Goal: Task Accomplishment & Management: Use online tool/utility

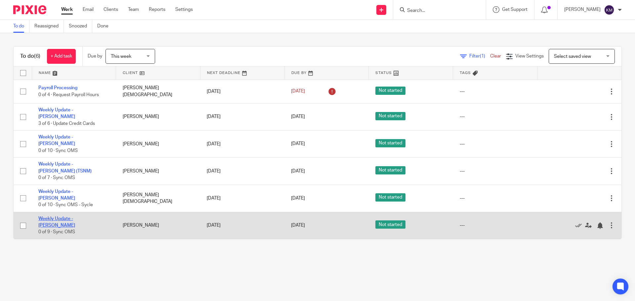
click at [75, 217] on link "Weekly Update - [PERSON_NAME]" at bounding box center [56, 222] width 37 height 11
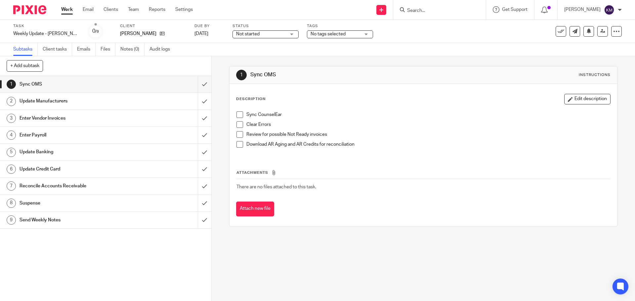
click at [236, 115] on span at bounding box center [239, 114] width 7 height 7
click at [236, 125] on span at bounding box center [239, 124] width 7 height 7
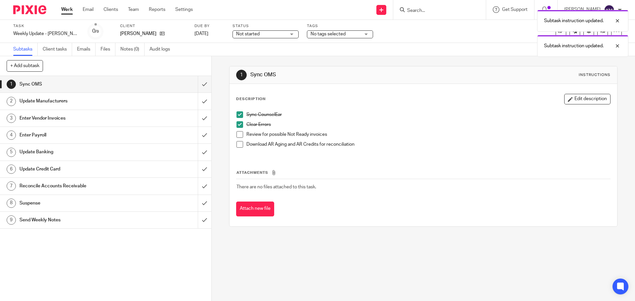
click at [237, 134] on span at bounding box center [239, 134] width 7 height 7
click at [237, 142] on span at bounding box center [239, 144] width 7 height 7
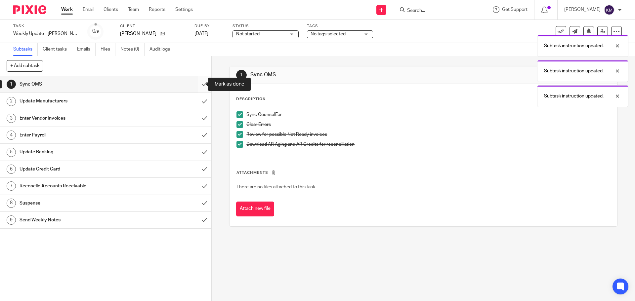
click at [197, 86] on input "submit" at bounding box center [105, 84] width 211 height 17
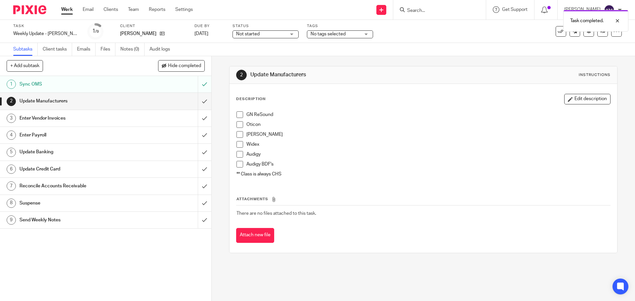
click at [237, 115] on span at bounding box center [239, 114] width 7 height 7
click at [238, 126] on span at bounding box center [239, 124] width 7 height 7
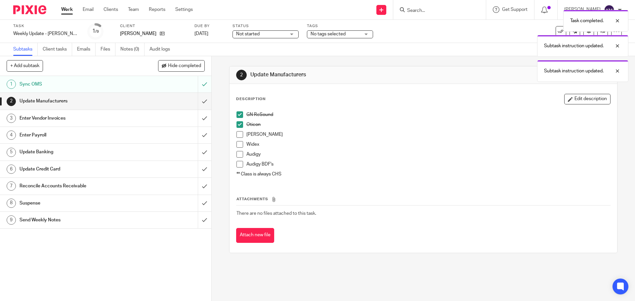
click at [238, 134] on span at bounding box center [239, 134] width 7 height 7
click at [237, 143] on span at bounding box center [239, 144] width 7 height 7
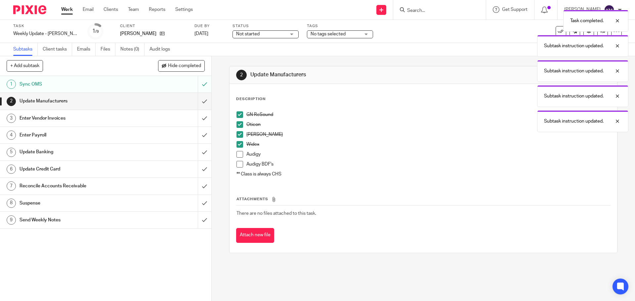
drag, startPoint x: 238, startPoint y: 154, endPoint x: 239, endPoint y: 159, distance: 5.7
click at [238, 154] on span at bounding box center [239, 154] width 7 height 7
click at [239, 166] on span at bounding box center [239, 164] width 7 height 7
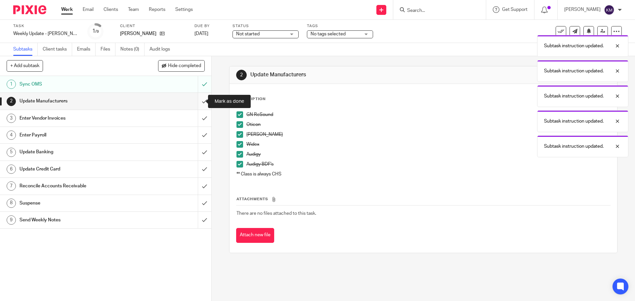
click at [200, 101] on input "submit" at bounding box center [105, 101] width 211 height 17
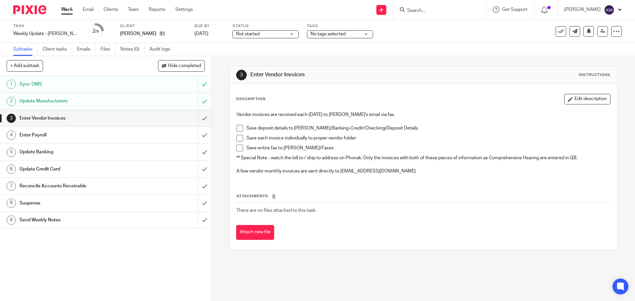
click at [236, 130] on span at bounding box center [239, 128] width 7 height 7
click at [238, 142] on li "Save each invoice individually to proper vendor folder" at bounding box center [422, 140] width 373 height 10
click at [239, 140] on span at bounding box center [239, 138] width 7 height 7
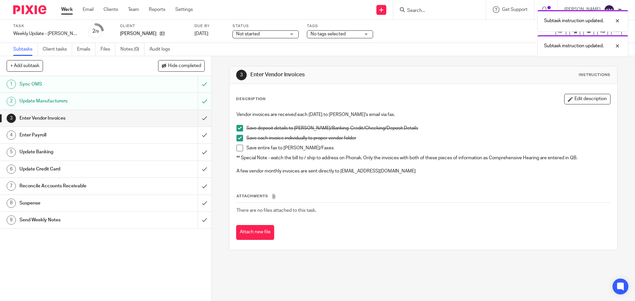
click at [236, 147] on span at bounding box center [239, 148] width 7 height 7
click at [198, 119] on input "submit" at bounding box center [105, 118] width 211 height 17
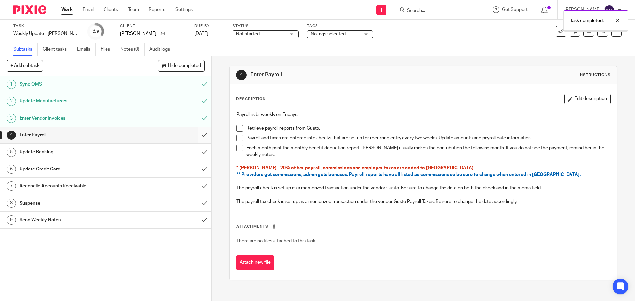
click at [200, 135] on input "submit" at bounding box center [105, 135] width 211 height 17
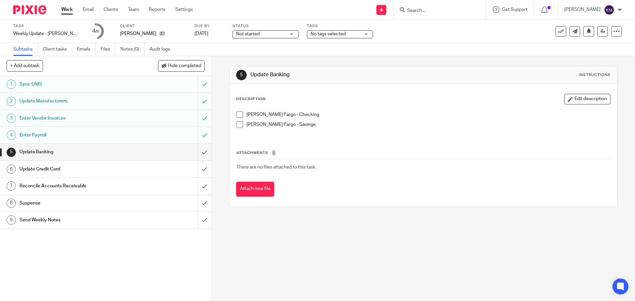
click at [237, 113] on span at bounding box center [239, 114] width 7 height 7
drag, startPoint x: 238, startPoint y: 123, endPoint x: 230, endPoint y: 137, distance: 16.3
click at [238, 123] on span at bounding box center [239, 124] width 7 height 7
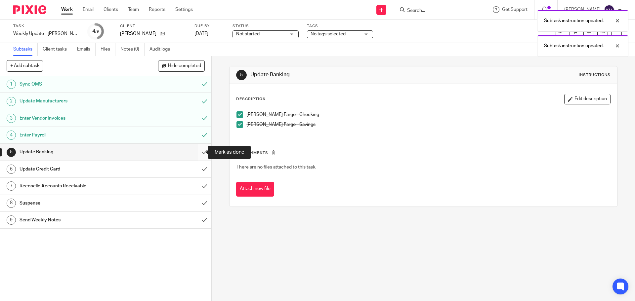
click at [199, 151] on input "submit" at bounding box center [105, 152] width 211 height 17
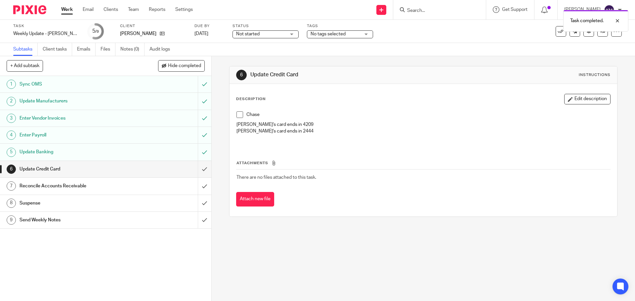
click at [236, 114] on span at bounding box center [239, 114] width 7 height 7
click at [196, 168] on input "submit" at bounding box center [105, 169] width 211 height 17
